Goal: Use online tool/utility

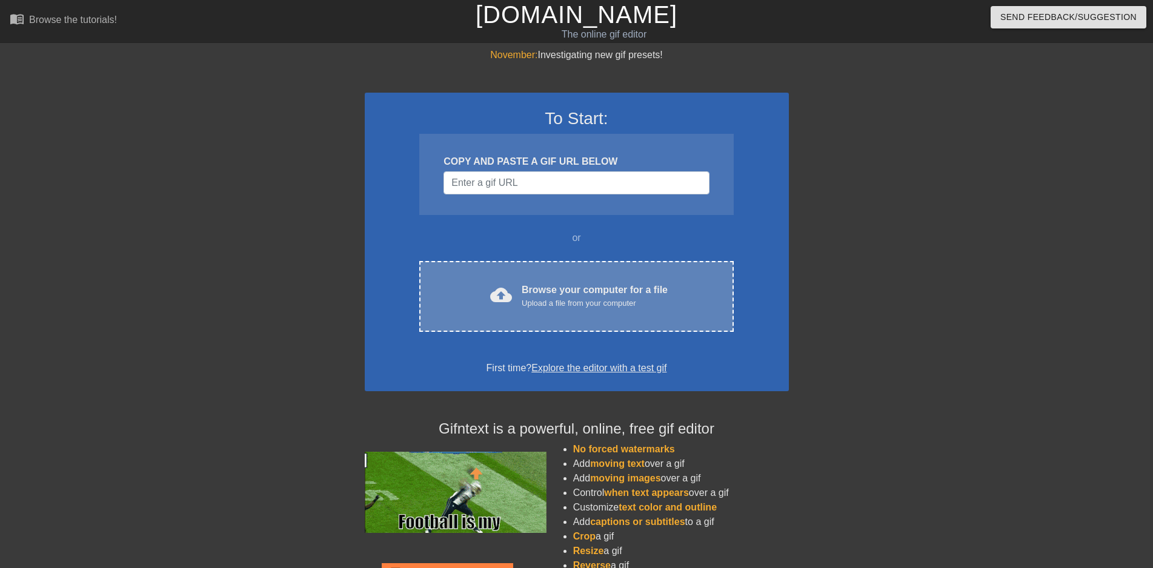
click at [613, 300] on div "Upload a file from your computer" at bounding box center [595, 304] width 146 height 12
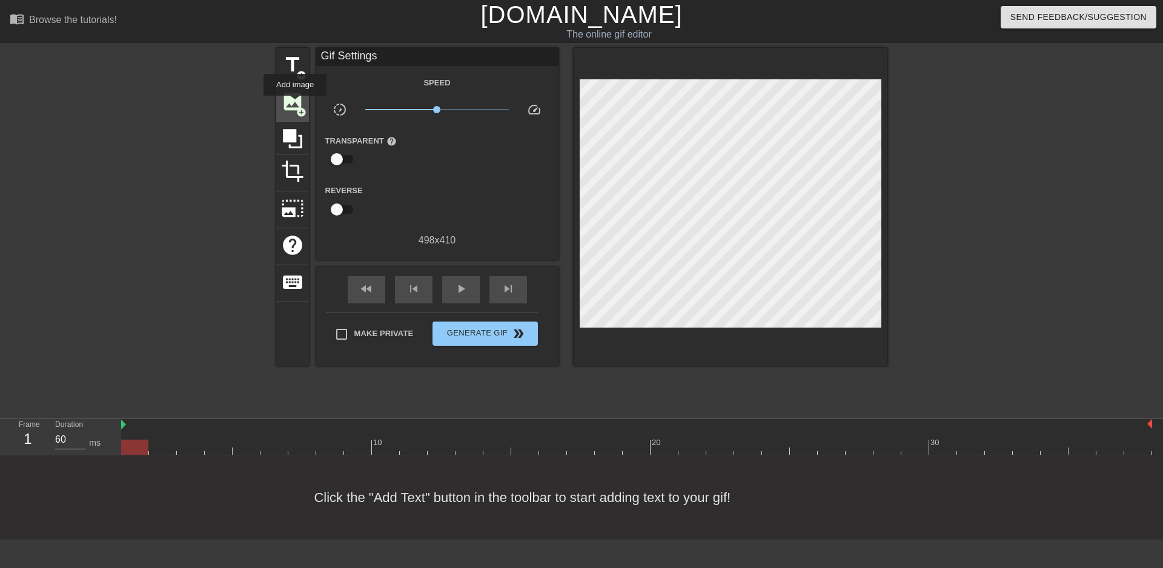
click at [295, 104] on span "image" at bounding box center [292, 101] width 23 height 23
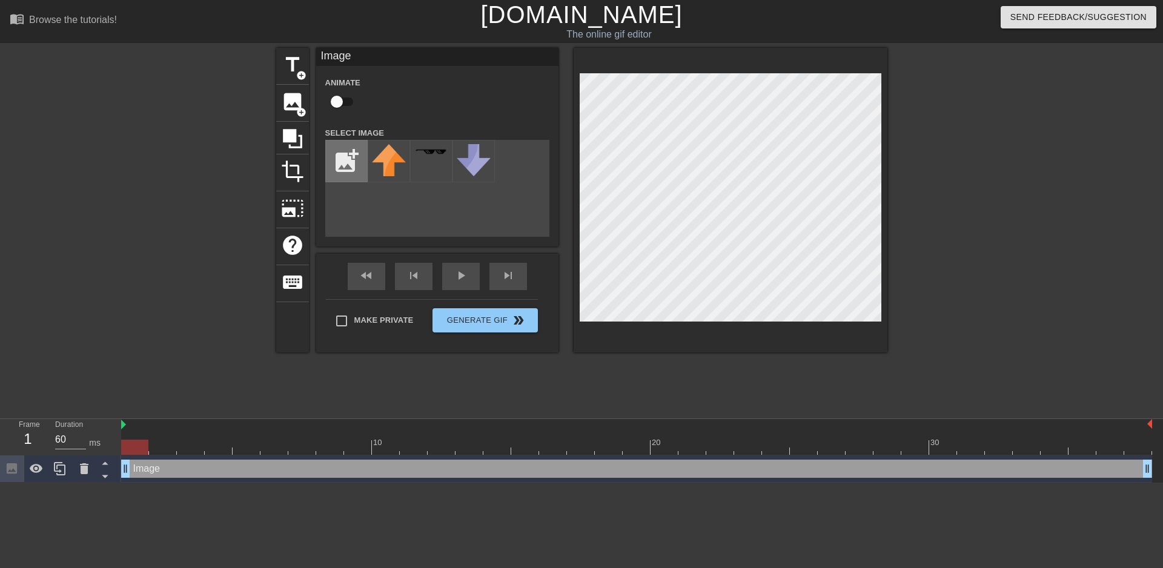
click at [347, 161] on input "file" at bounding box center [346, 161] width 41 height 41
type input "C:\fakepath\Priest.PNG"
click at [394, 168] on img at bounding box center [389, 169] width 34 height 51
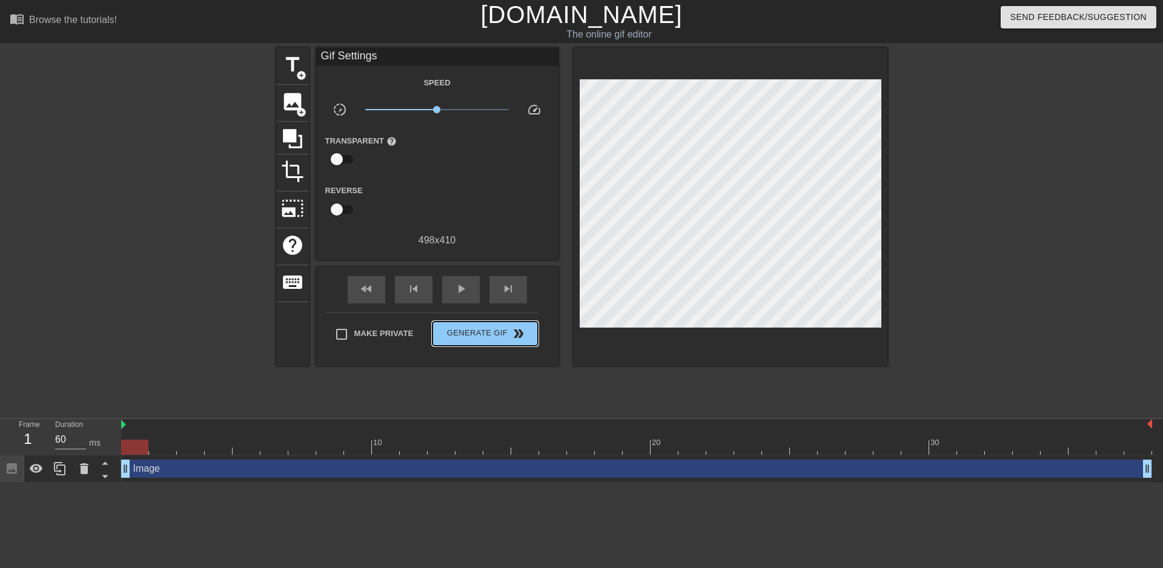
click at [497, 319] on div "Make Private Generate Gif double_arrow" at bounding box center [432, 337] width 212 height 48
click at [496, 341] on button "Generate Gif double_arrow" at bounding box center [485, 334] width 105 height 24
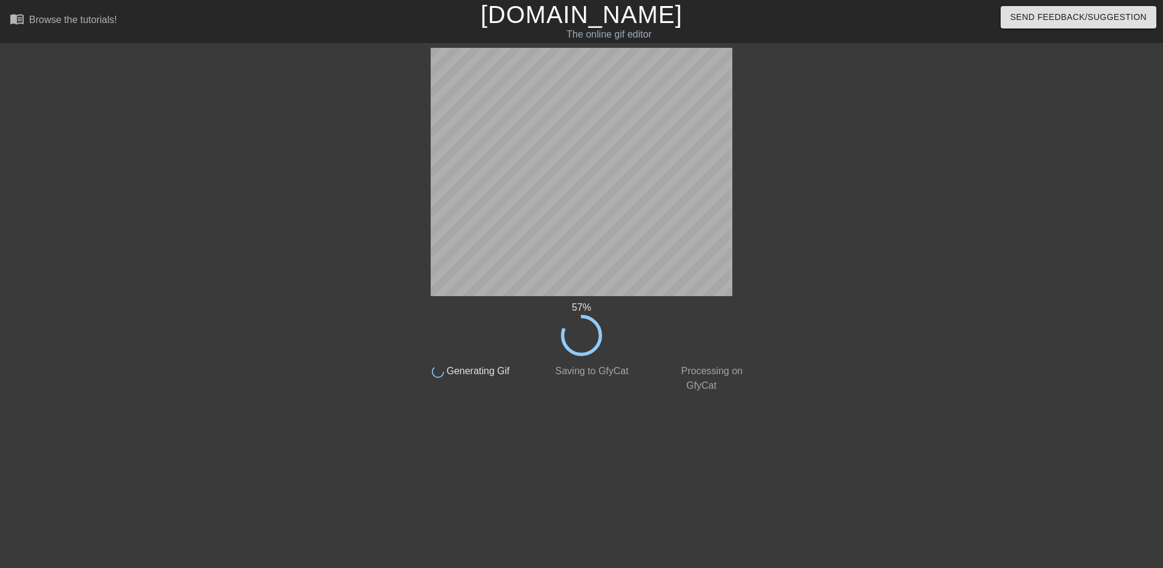
click at [843, 186] on div at bounding box center [858, 230] width 182 height 364
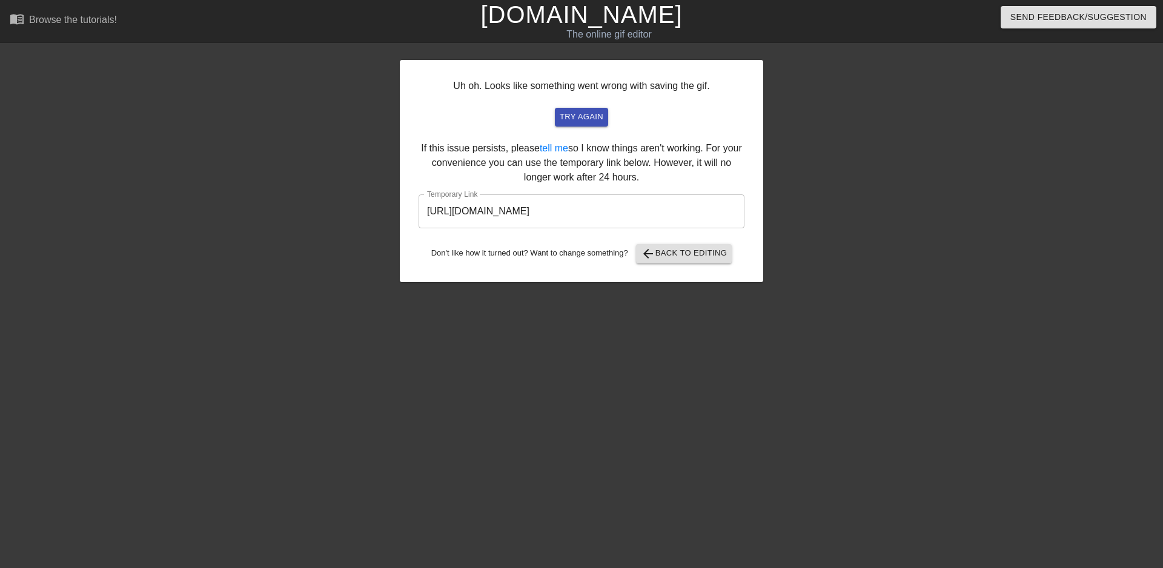
drag, startPoint x: 682, startPoint y: 219, endPoint x: 408, endPoint y: 202, distance: 274.4
click at [419, 210] on input "[URL][DOMAIN_NAME]" at bounding box center [582, 212] width 326 height 34
click at [579, 111] on span "try again" at bounding box center [582, 117] width 44 height 14
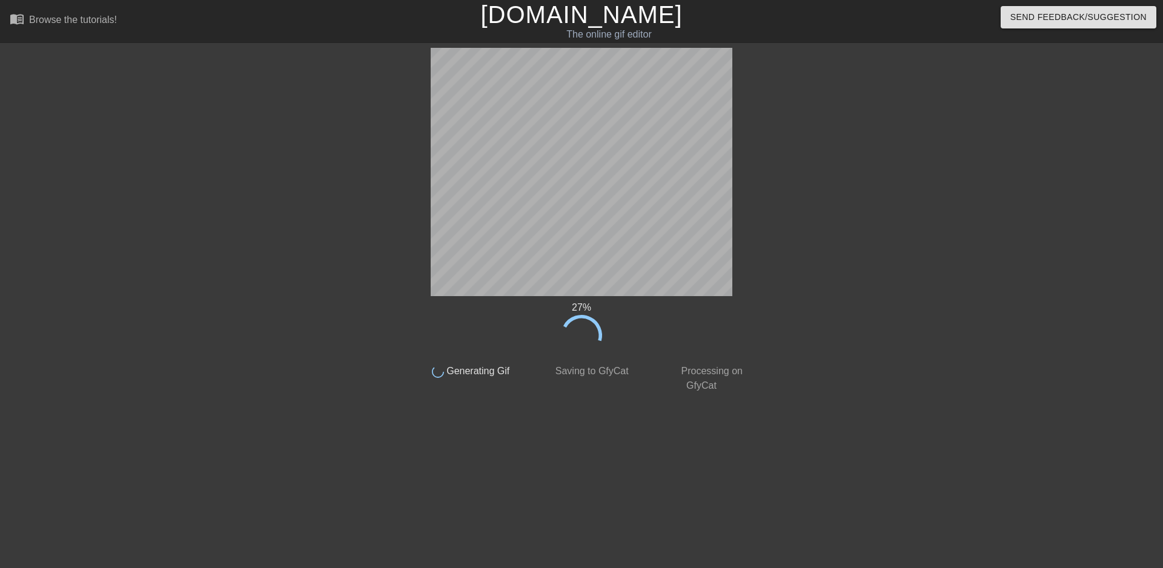
click at [876, 173] on div at bounding box center [858, 230] width 182 height 364
